Goal: Task Accomplishment & Management: Use online tool/utility

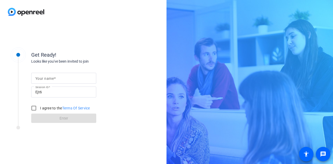
click at [45, 80] on mat-label "Your name" at bounding box center [44, 78] width 18 height 4
click at [45, 80] on input "Your name" at bounding box center [63, 78] width 57 height 6
click at [42, 77] on input "Your name" at bounding box center [63, 78] width 57 height 6
type input "[PERSON_NAME]"
click at [37, 108] on input "I agree to the Terms Of Service" at bounding box center [34, 108] width 10 height 10
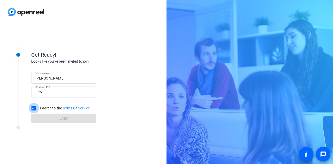
checkbox input "true"
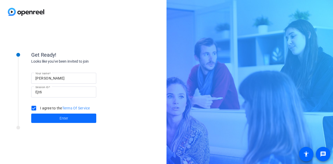
click at [45, 116] on span at bounding box center [63, 118] width 65 height 12
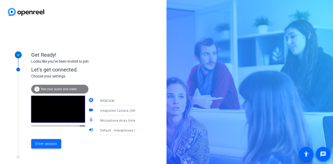
click at [46, 145] on span "Enter session" at bounding box center [46, 143] width 22 height 5
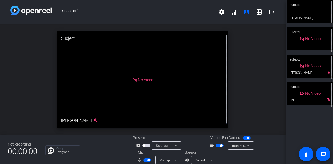
click at [216, 145] on span "button" at bounding box center [220, 146] width 8 height 4
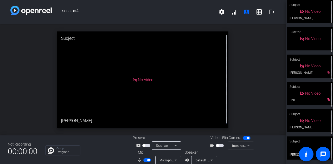
click at [105, 155] on div "Group Everyone" at bounding box center [85, 150] width 80 height 10
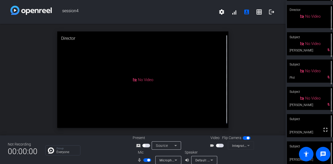
scroll to position [27, 0]
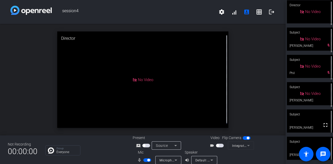
click at [143, 159] on span "button" at bounding box center [147, 160] width 8 height 4
drag, startPoint x: 147, startPoint y: 160, endPoint x: 143, endPoint y: 160, distance: 4.4
click at [147, 160] on span "button" at bounding box center [147, 160] width 8 height 4
click at [124, 155] on div "Not Recording 00:00:00 Group Everyone Present screen_share_outline Source Video…" at bounding box center [142, 149] width 285 height 29
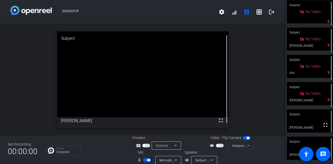
click at [145, 159] on span "button" at bounding box center [147, 160] width 8 height 4
click at [113, 151] on div "Group Everyone" at bounding box center [85, 150] width 80 height 10
click at [148, 160] on span "button" at bounding box center [147, 160] width 8 height 4
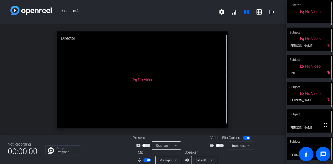
click at [144, 160] on span "button" at bounding box center [147, 160] width 8 height 4
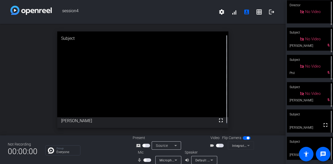
drag, startPoint x: 148, startPoint y: 159, endPoint x: 124, endPoint y: 154, distance: 24.1
click at [148, 159] on span "button" at bounding box center [147, 160] width 8 height 4
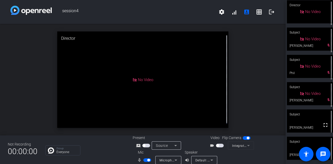
click at [144, 160] on span "button" at bounding box center [147, 160] width 8 height 4
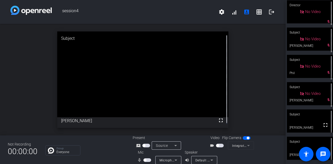
click at [111, 149] on div "Group Everyone" at bounding box center [85, 150] width 80 height 10
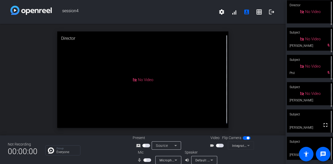
click at [114, 150] on div "Group Everyone" at bounding box center [85, 150] width 80 height 10
click at [146, 159] on span "button" at bounding box center [147, 160] width 8 height 4
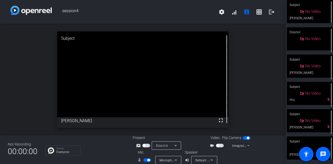
click at [145, 161] on span "button" at bounding box center [147, 160] width 8 height 4
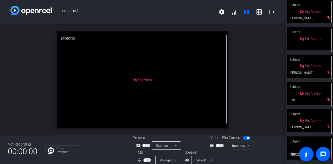
click at [146, 160] on span "button" at bounding box center [147, 160] width 8 height 4
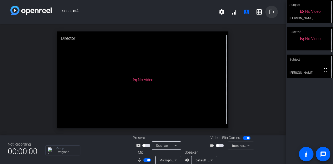
click at [269, 13] on mat-icon "logout" at bounding box center [271, 12] width 6 height 6
